Goal: Task Accomplishment & Management: Manage account settings

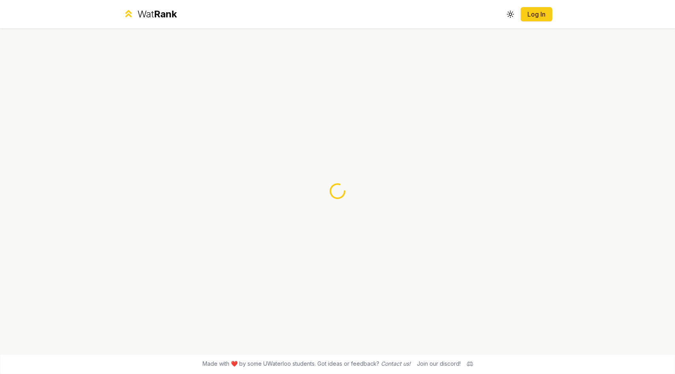
click at [538, 22] on div "Wat Rank Toggle theme Log In" at bounding box center [337, 14] width 454 height 28
click at [539, 13] on link "Log In" at bounding box center [536, 13] width 19 height 9
